Goal: Check status

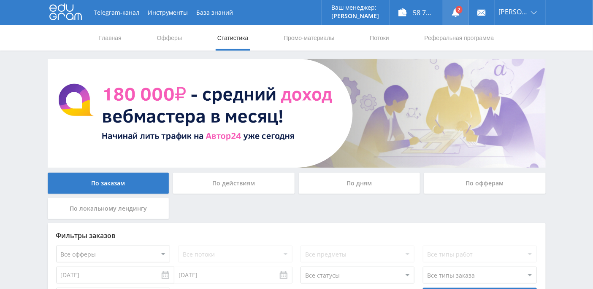
click at [459, 13] on use at bounding box center [456, 12] width 8 height 8
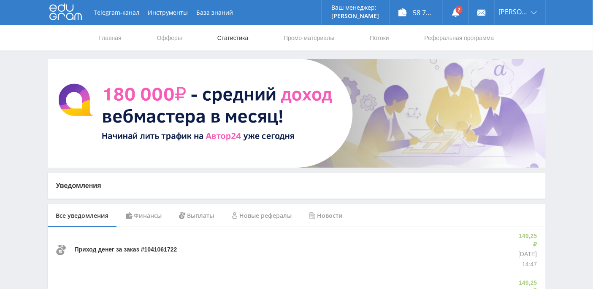
click at [238, 40] on link "Статистика" at bounding box center [232, 37] width 33 height 25
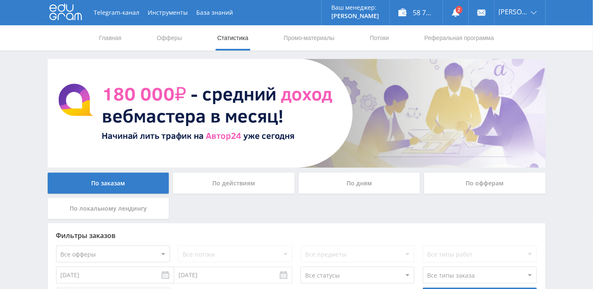
click at [361, 185] on div "По дням" at bounding box center [359, 183] width 121 height 21
click at [0, 0] on input "По дням" at bounding box center [0, 0] width 0 height 0
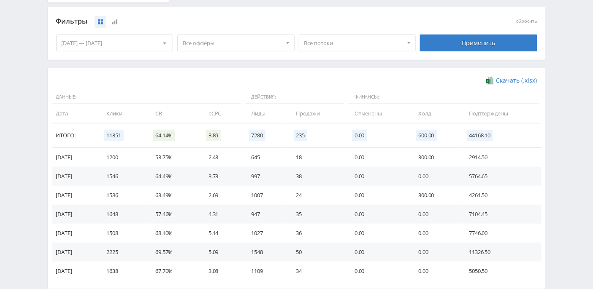
scroll to position [227, 0]
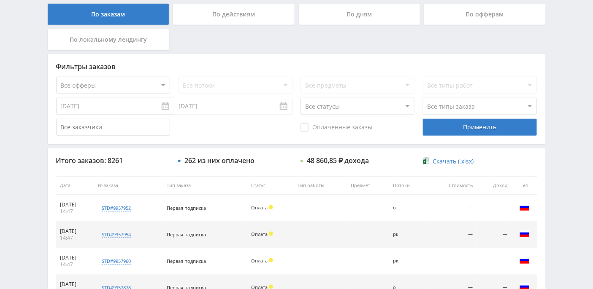
scroll to position [207, 0]
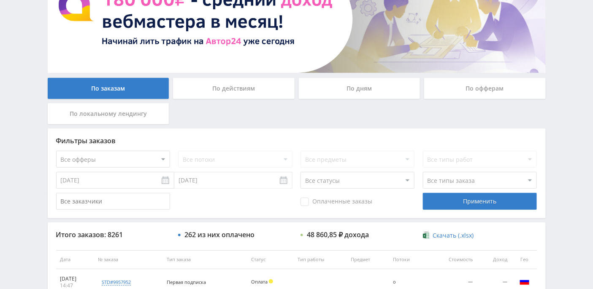
click at [376, 86] on div "По дням" at bounding box center [359, 88] width 121 height 21
click at [0, 0] on input "По дням" at bounding box center [0, 0] width 0 height 0
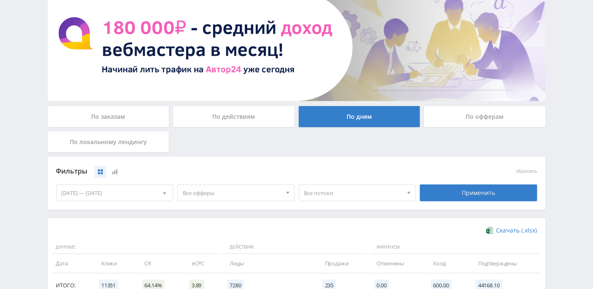
scroll to position [0, 0]
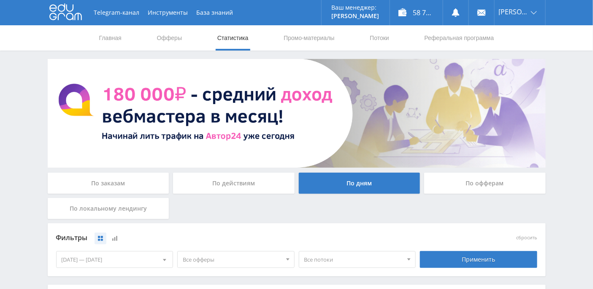
click at [476, 185] on div "По офферам" at bounding box center [484, 183] width 121 height 21
click at [0, 0] on input "По офферам" at bounding box center [0, 0] width 0 height 0
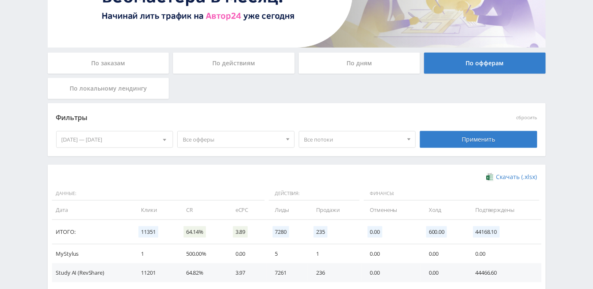
scroll to position [175, 0]
